Goal: Transaction & Acquisition: Purchase product/service

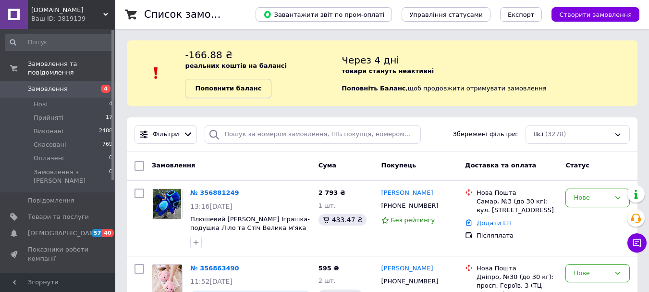
click at [206, 86] on b "Поповнити баланс" at bounding box center [228, 88] width 66 height 7
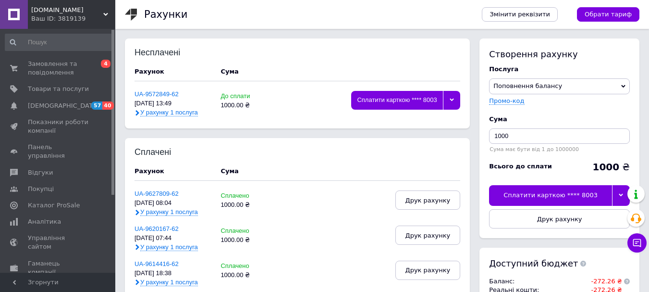
click at [535, 198] on div "Сплатити карткою **** 8003" at bounding box center [550, 195] width 123 height 20
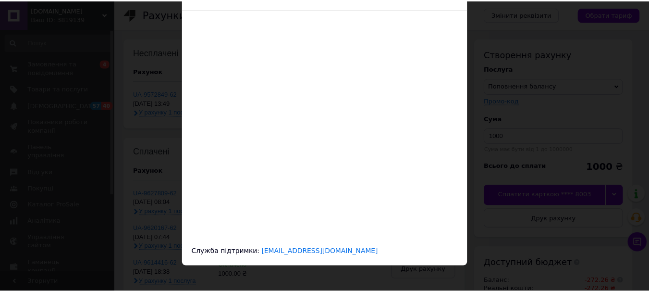
scroll to position [67, 0]
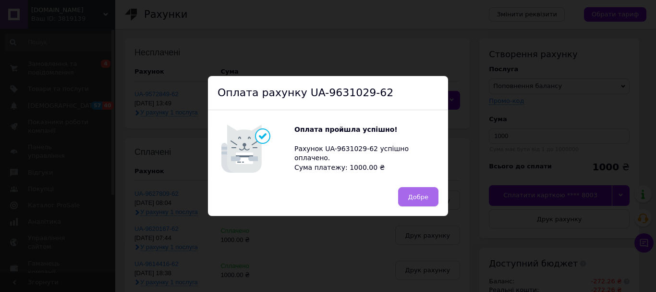
click at [420, 200] on span "Добре" at bounding box center [418, 196] width 20 height 7
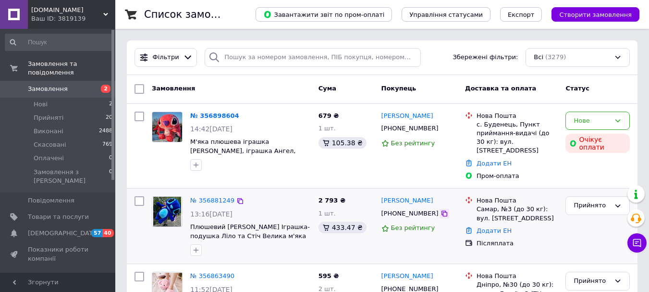
click at [441, 209] on icon at bounding box center [445, 213] width 8 height 8
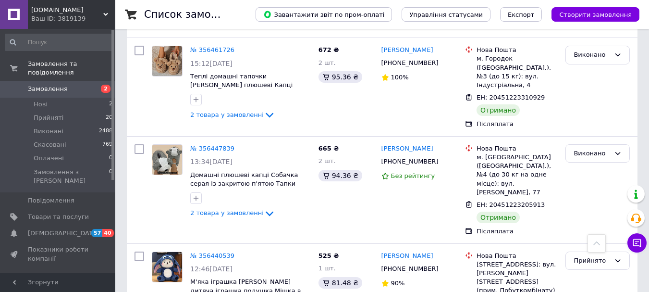
scroll to position [1704, 0]
